Goal: Task Accomplishment & Management: Manage account settings

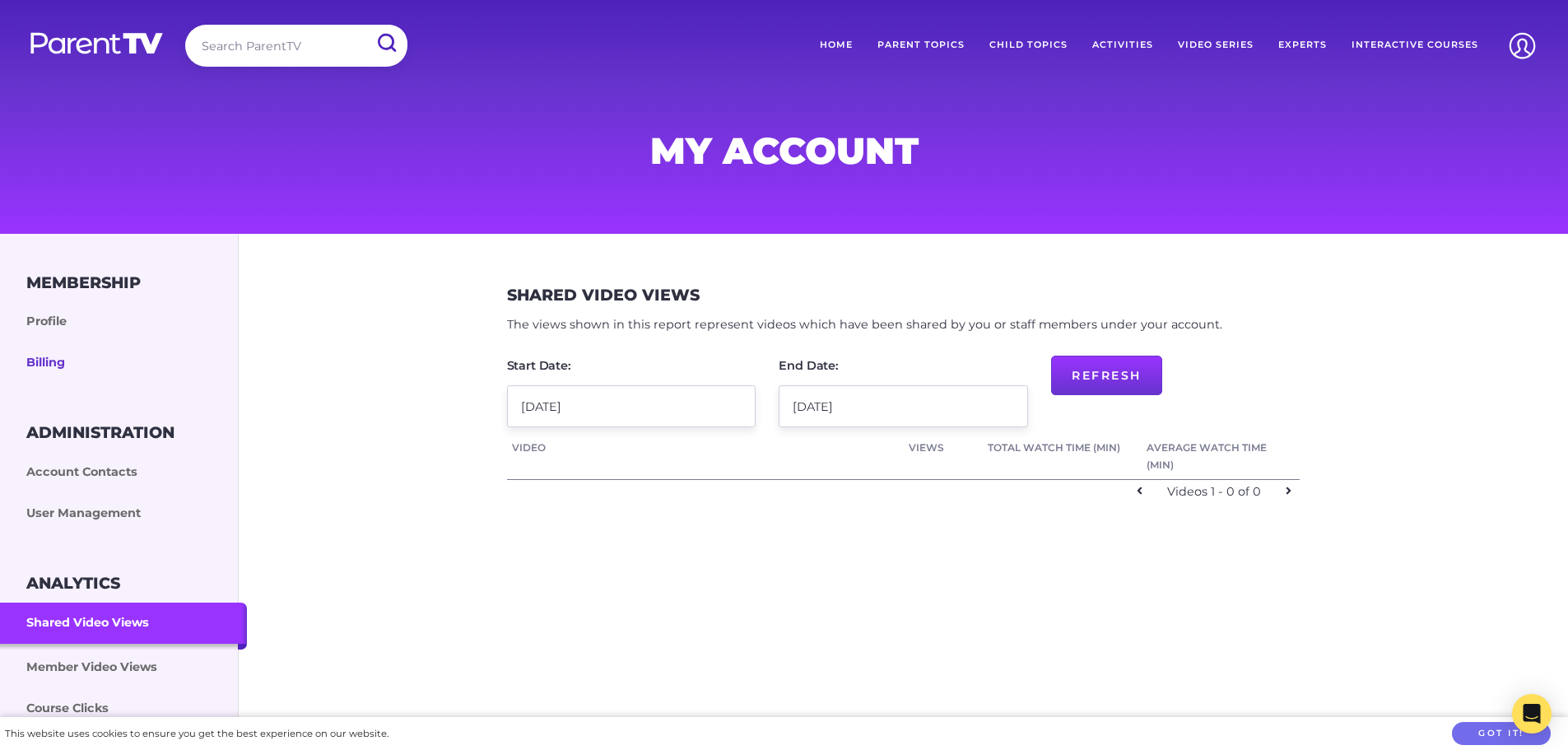
click at [57, 347] on link "Billing" at bounding box center [123, 363] width 247 height 41
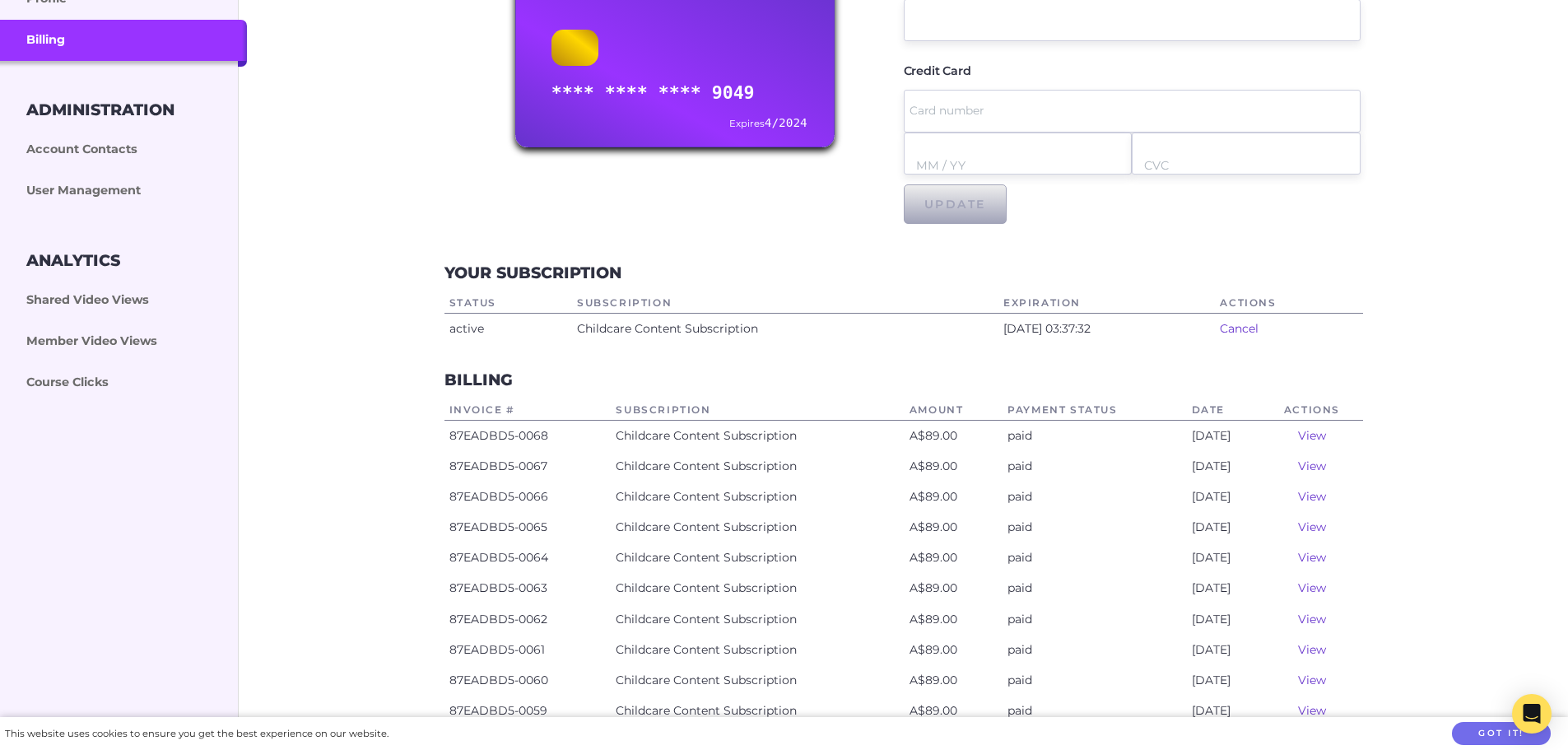
scroll to position [329, 0]
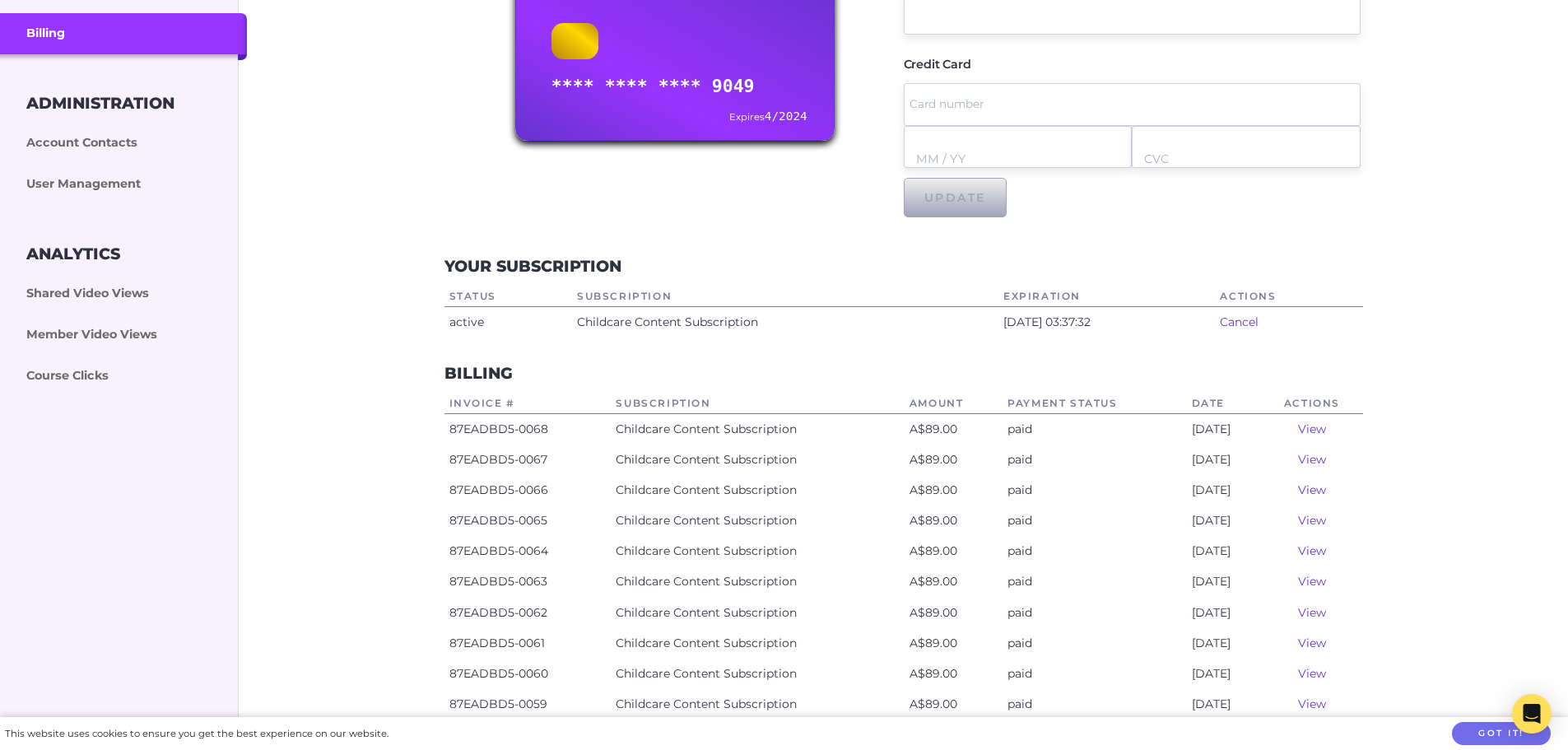
click at [1323, 429] on link "View" at bounding box center [1312, 429] width 28 height 14
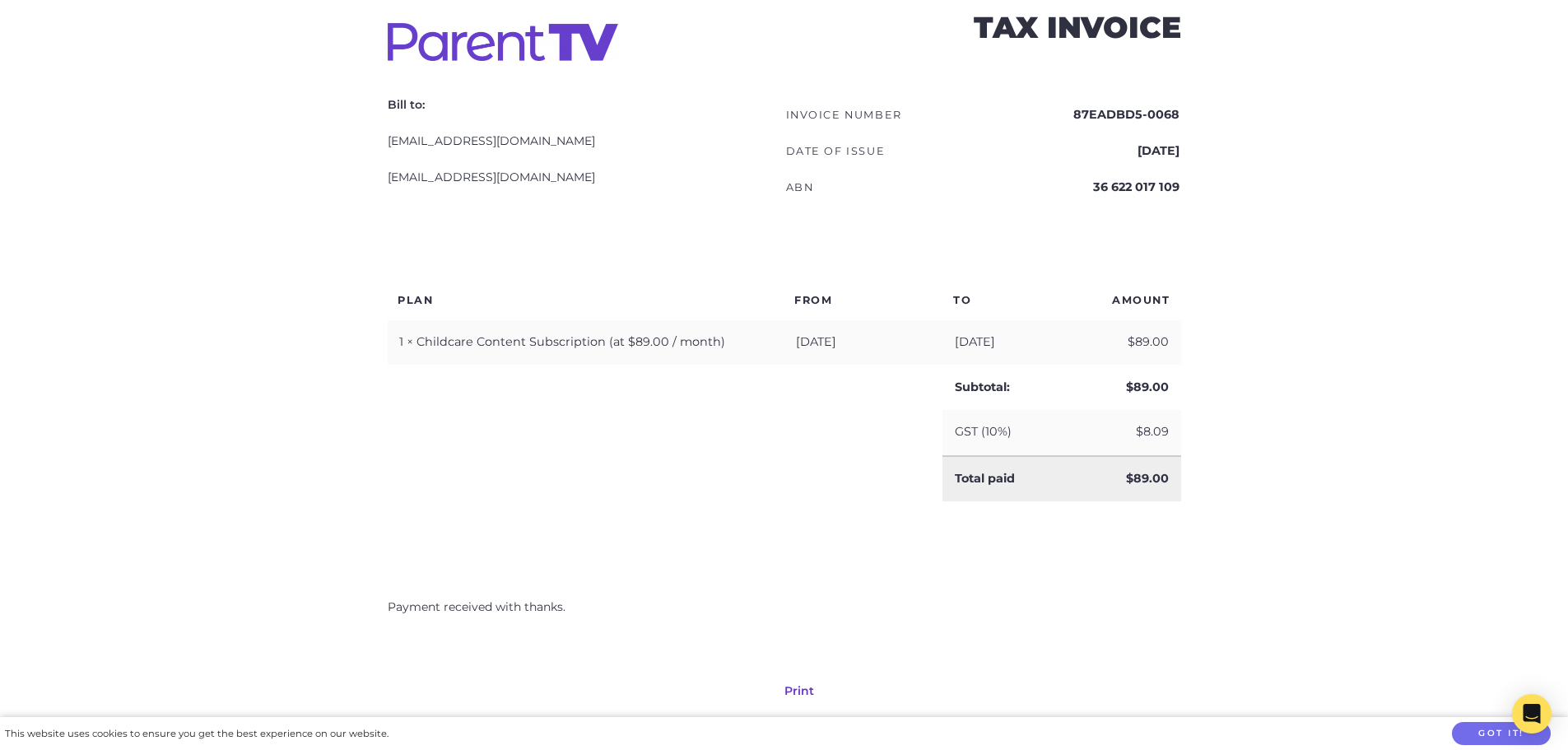
scroll to position [412, 0]
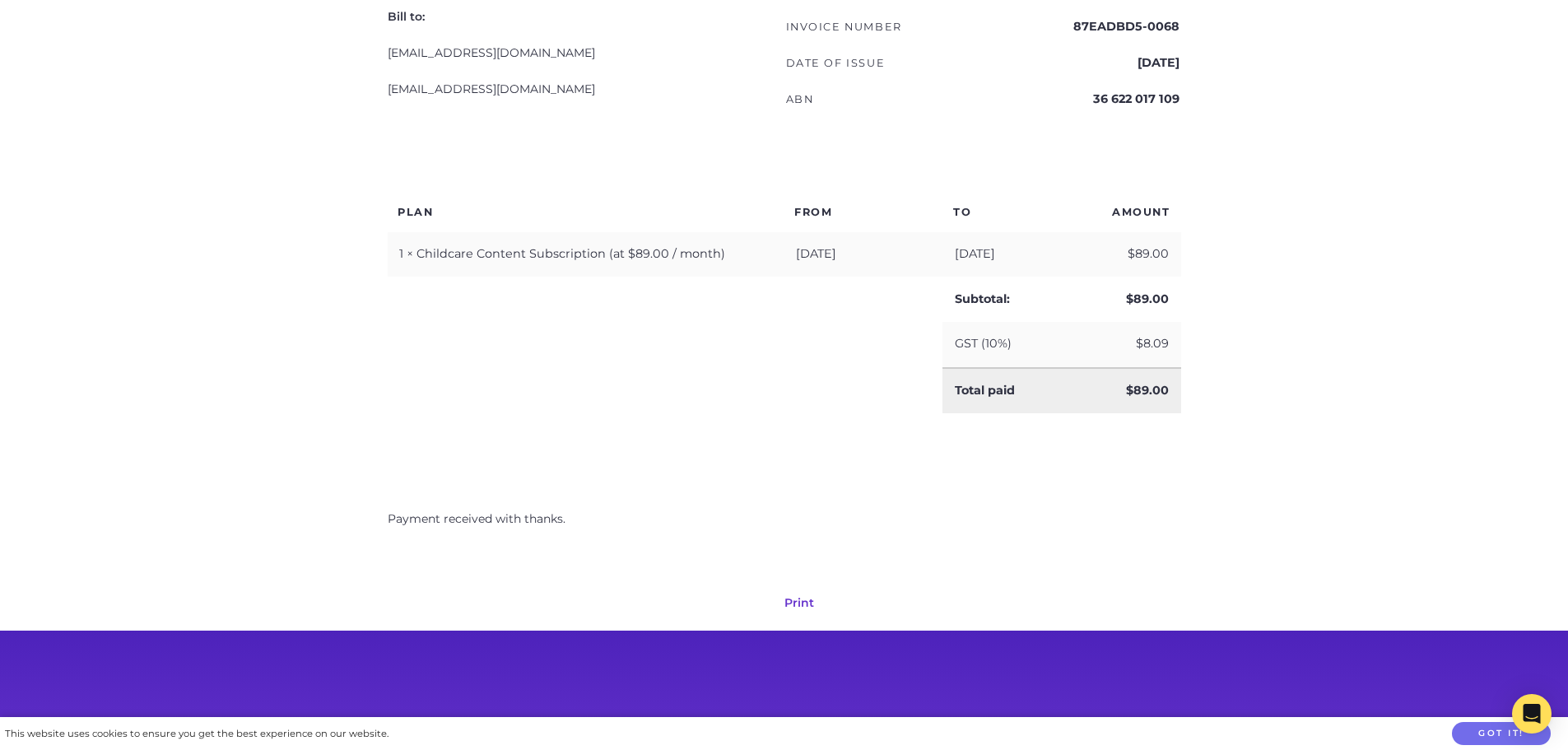
click at [810, 597] on link "Print" at bounding box center [799, 603] width 30 height 14
